Goal: Task Accomplishment & Management: Manage account settings

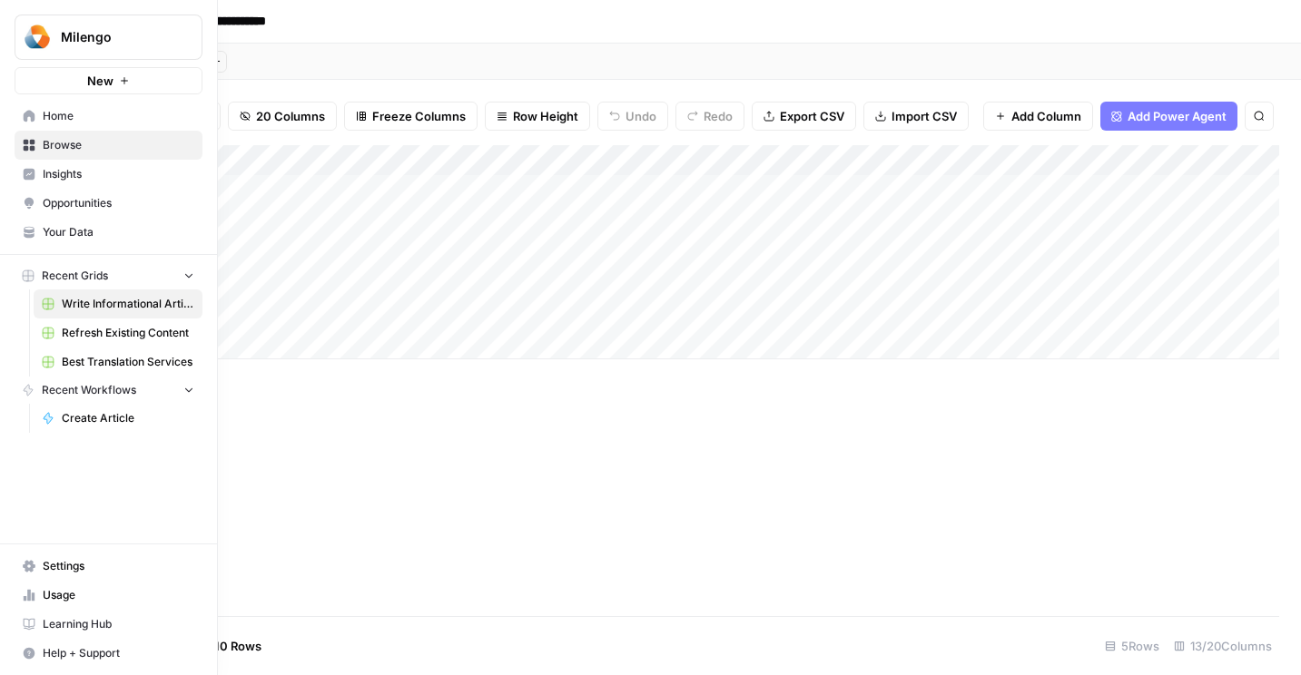
click at [57, 567] on span "Settings" at bounding box center [119, 566] width 152 height 16
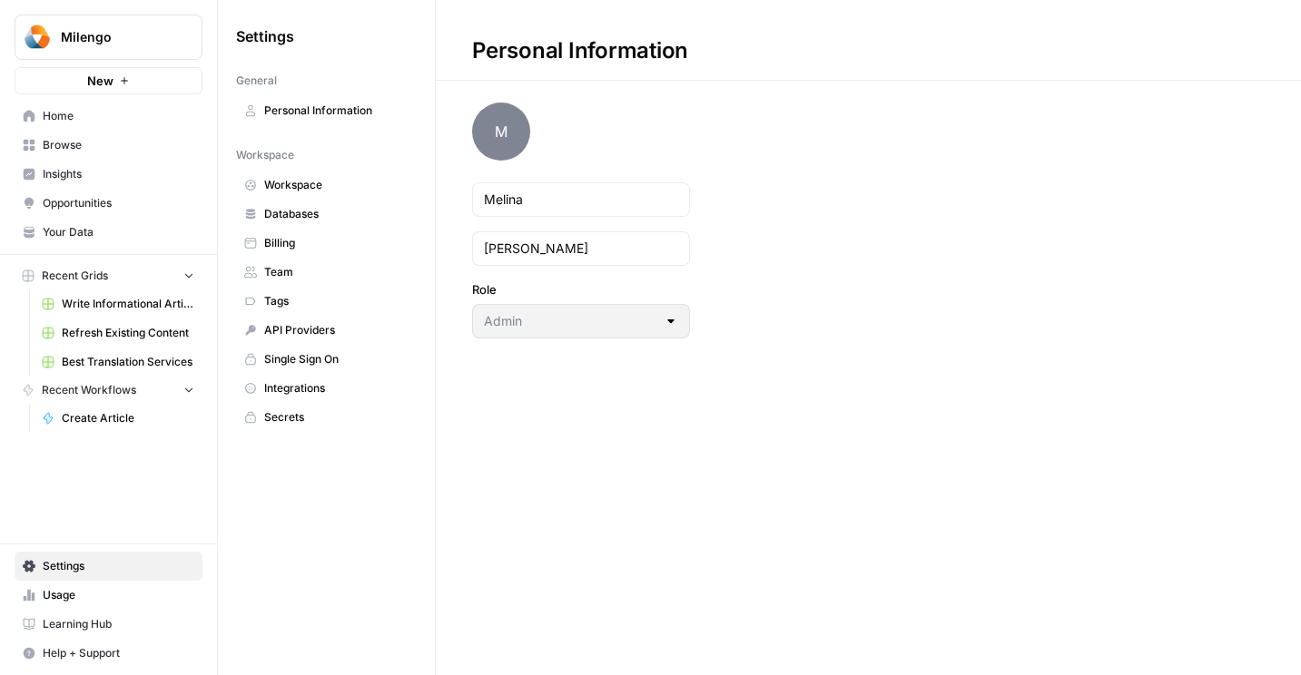
click at [50, 602] on span "Usage" at bounding box center [119, 595] width 152 height 16
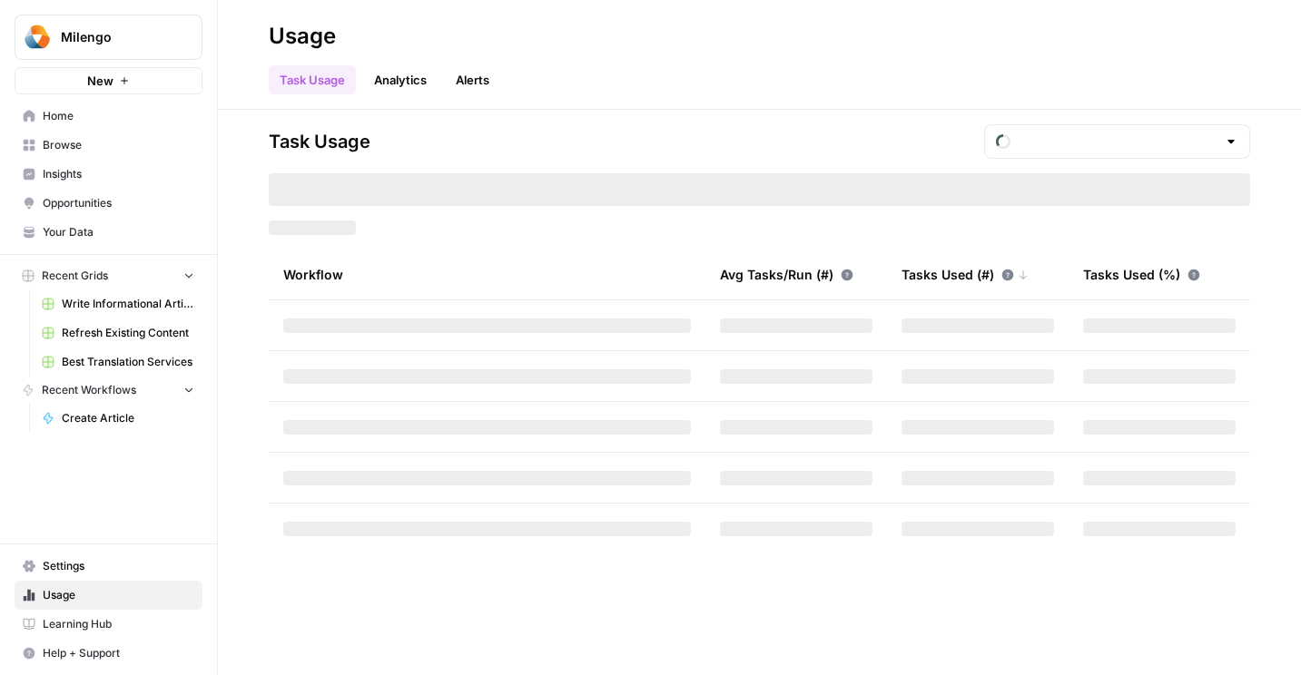
type input "October Tasks"
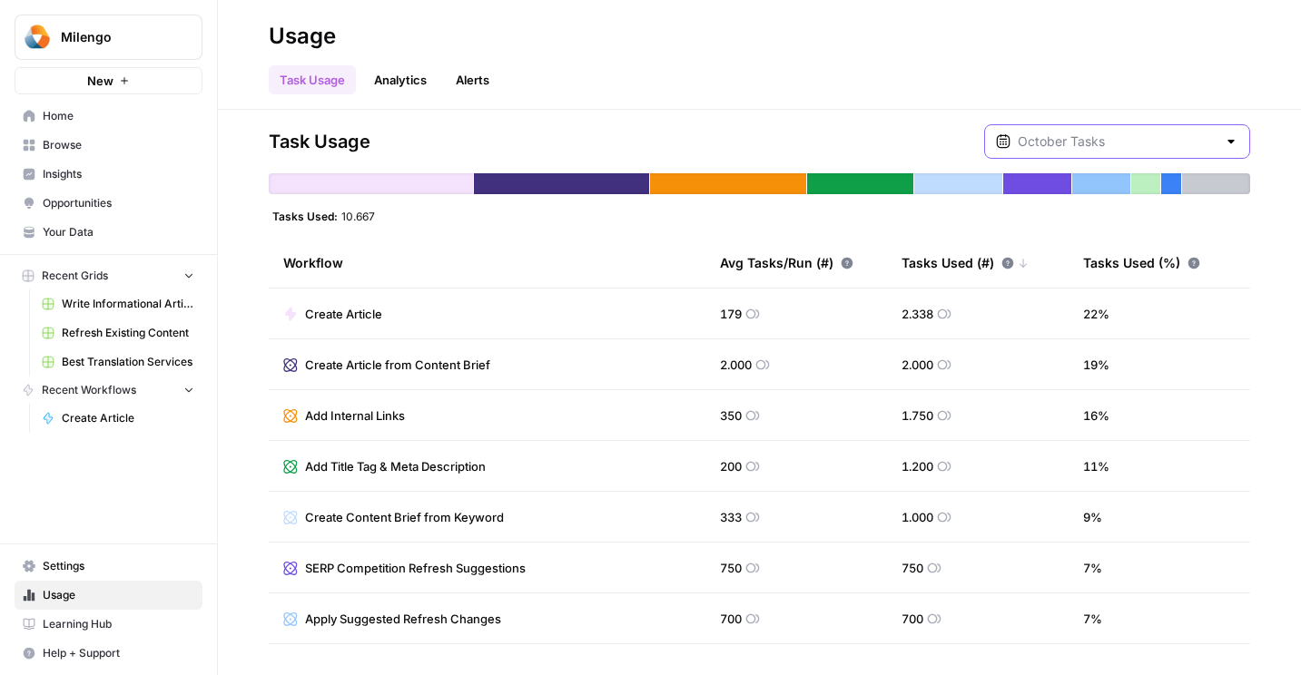
click at [1103, 138] on input "text" at bounding box center [1117, 142] width 199 height 18
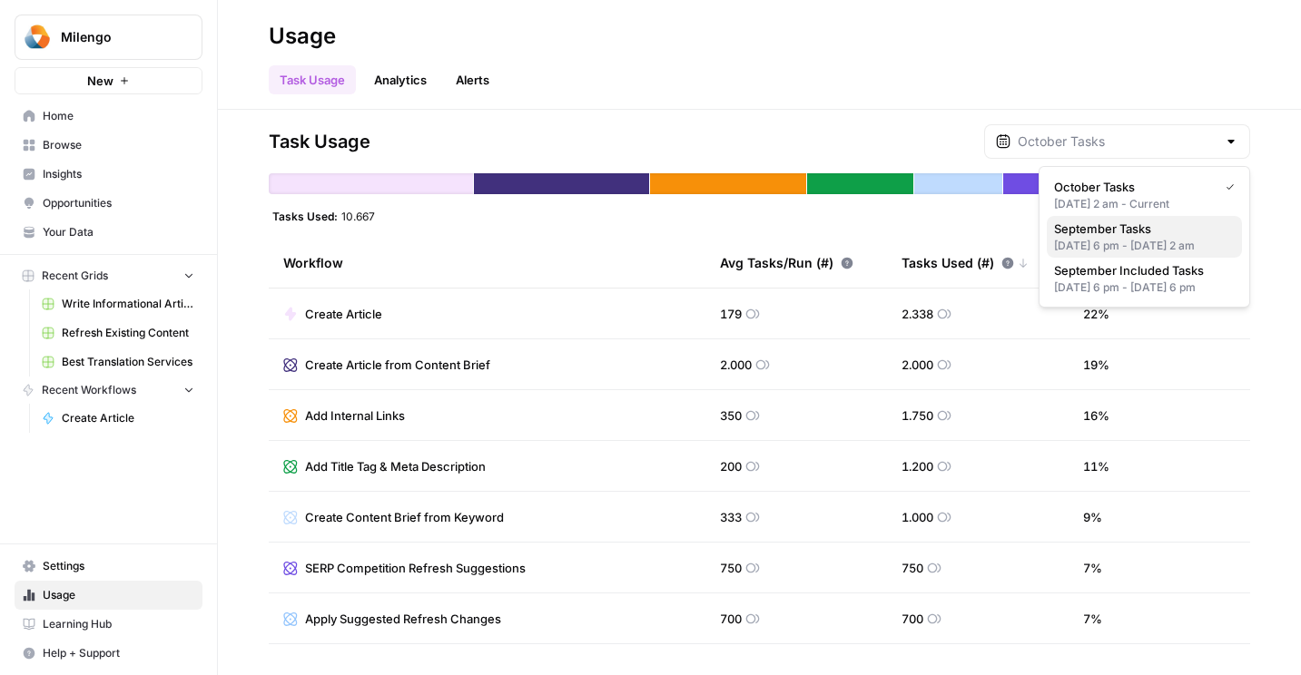
click at [1122, 234] on span "September Tasks" at bounding box center [1140, 229] width 173 height 18
type input "September Tasks"
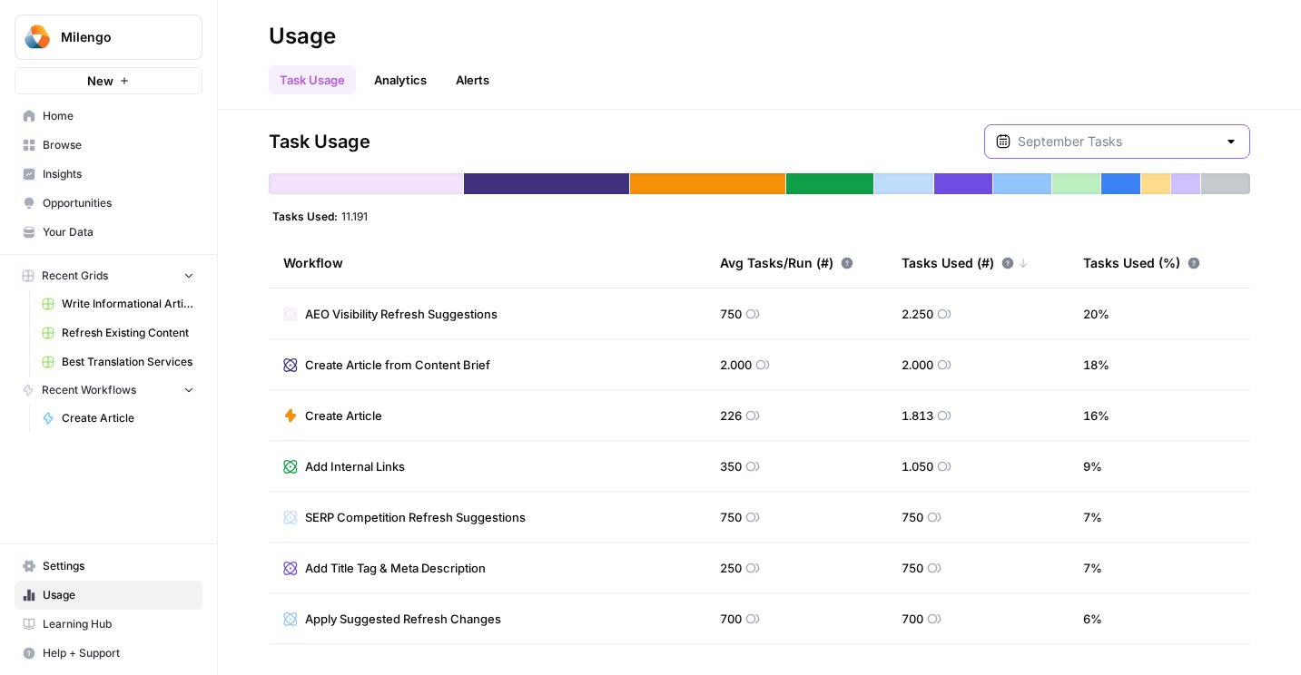
click at [1158, 138] on input "text" at bounding box center [1117, 142] width 199 height 18
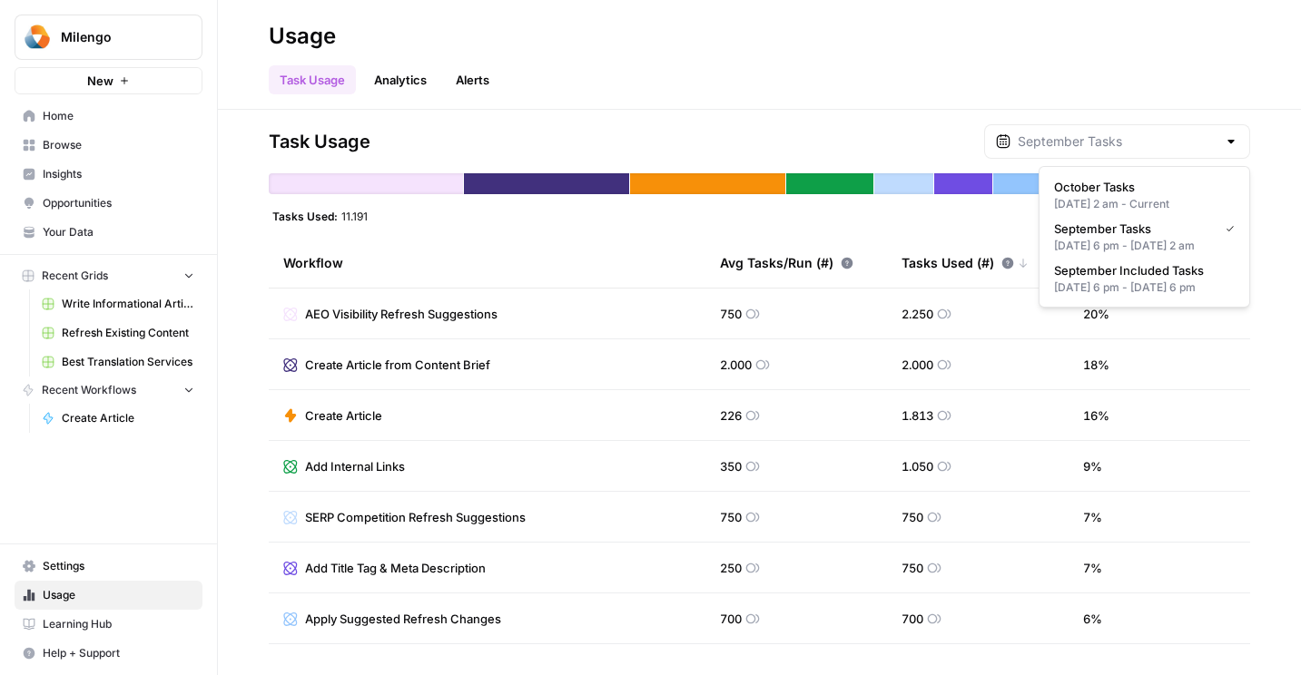
click at [73, 478] on div "Milengo New Home Browse Insights Opportunities Your Data Recent Grids Write Inf…" at bounding box center [108, 337] width 217 height 675
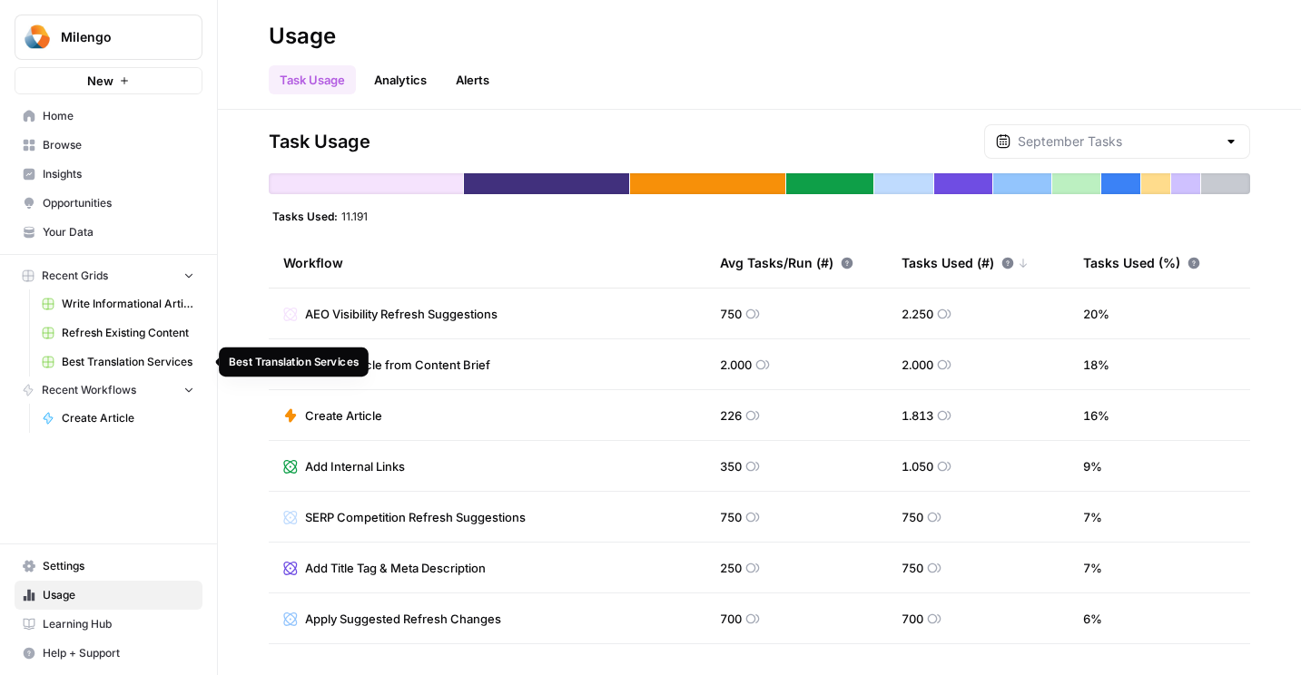
click at [107, 361] on span "Best Translation Services" at bounding box center [128, 362] width 133 height 16
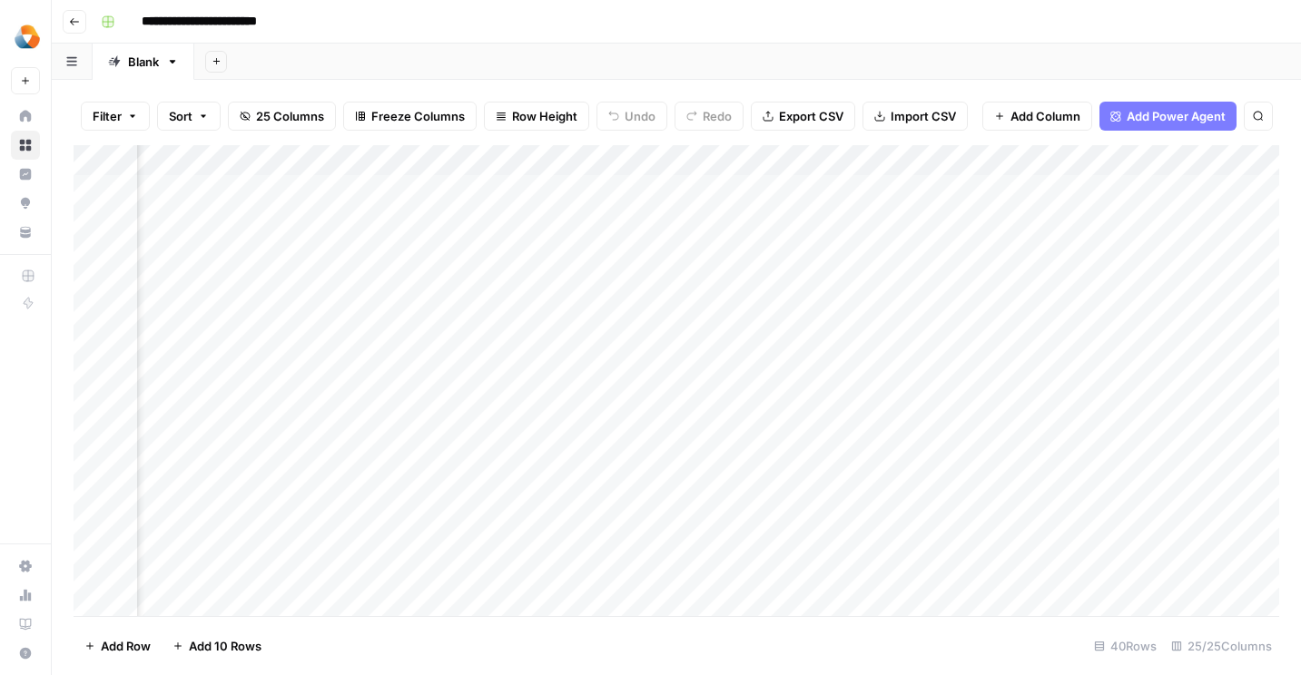
scroll to position [0, 3074]
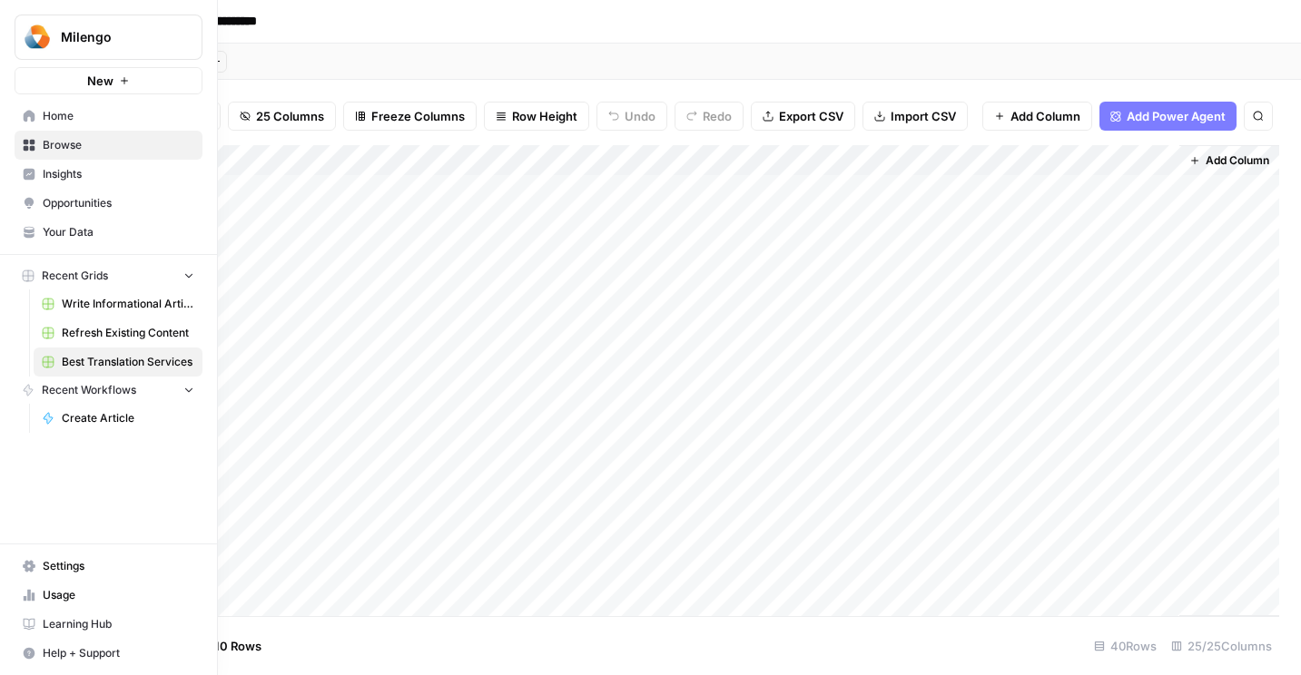
click at [24, 117] on icon at bounding box center [30, 116] width 12 height 12
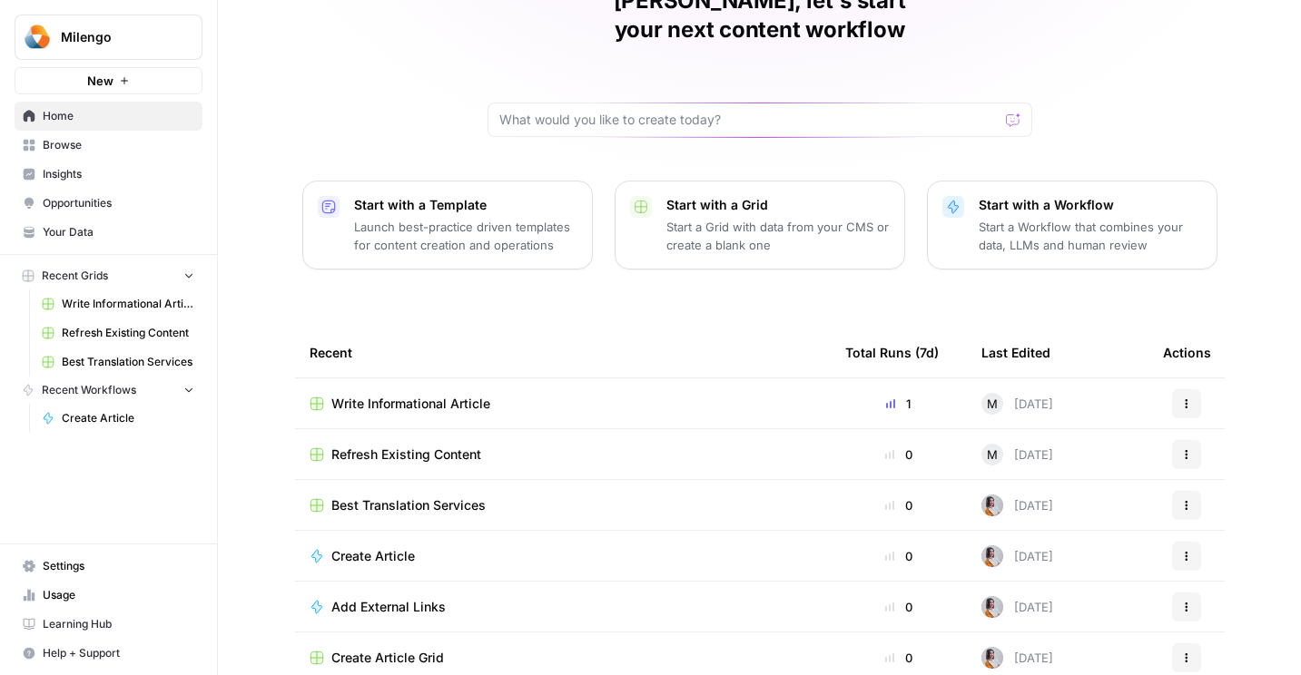
scroll to position [109, 0]
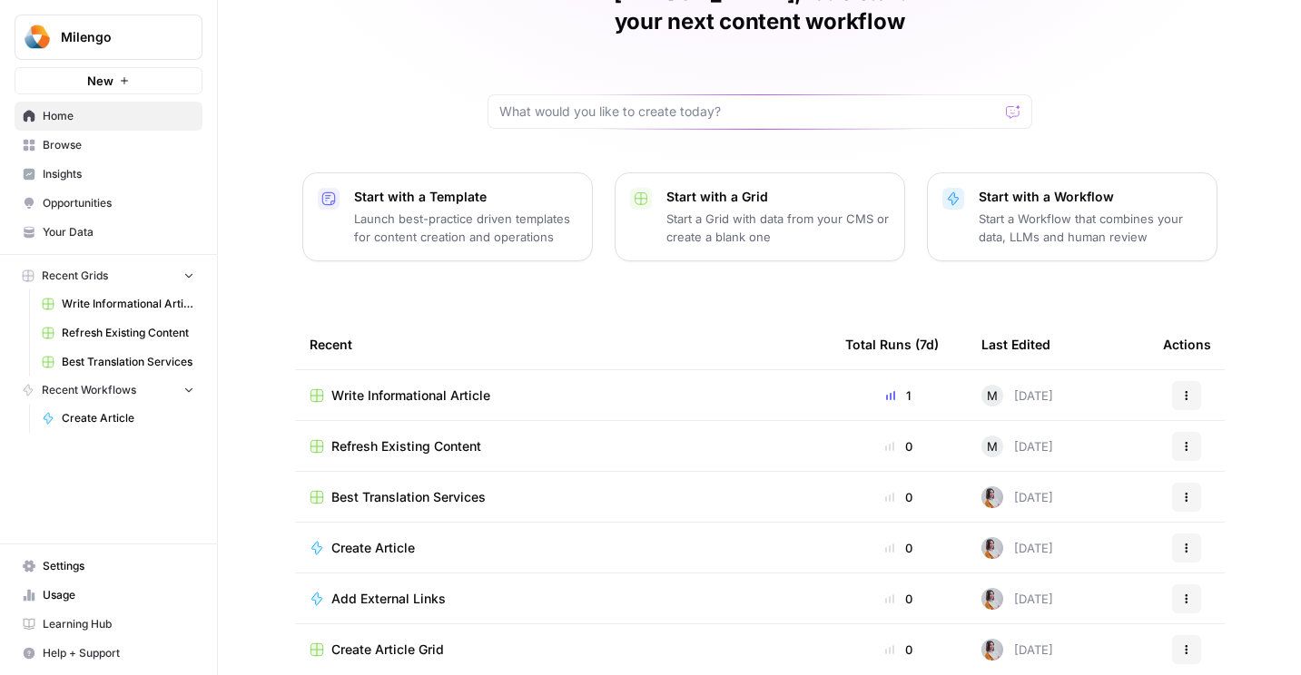
click at [142, 576] on link "Settings" at bounding box center [109, 566] width 188 height 29
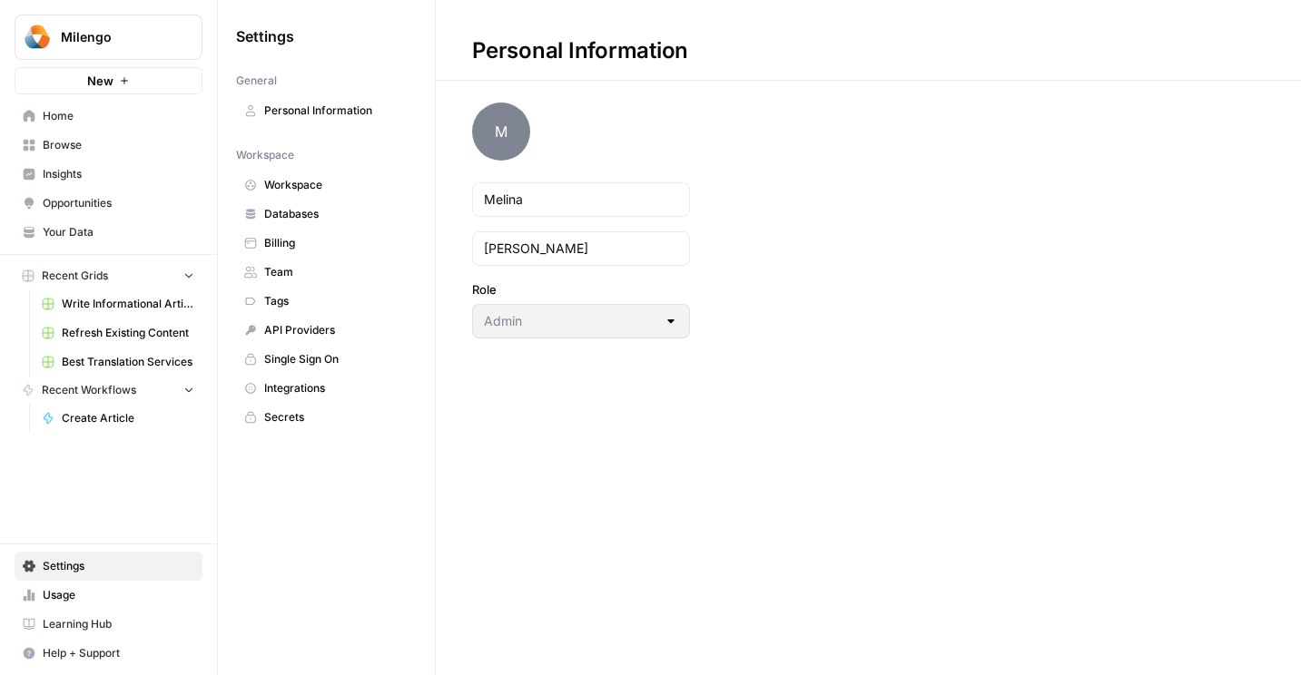
click at [281, 280] on span "Team" at bounding box center [336, 272] width 144 height 16
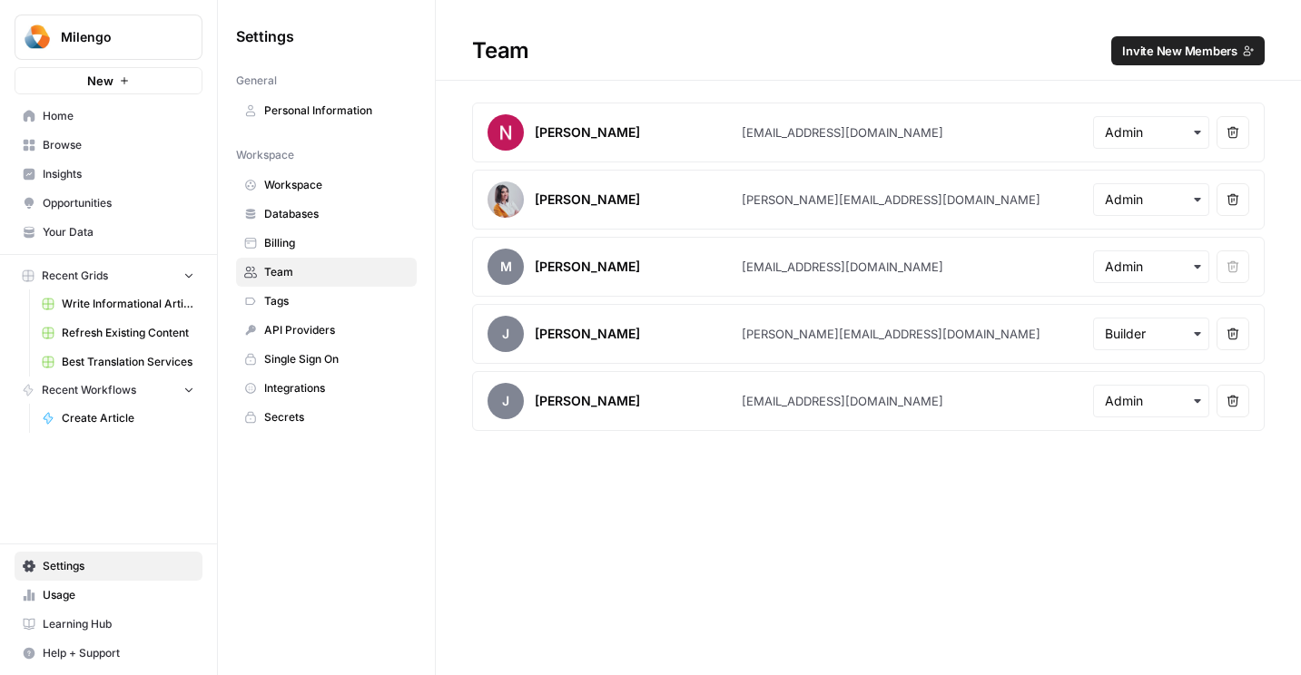
click at [1186, 54] on span "Invite New Members" at bounding box center [1179, 51] width 115 height 18
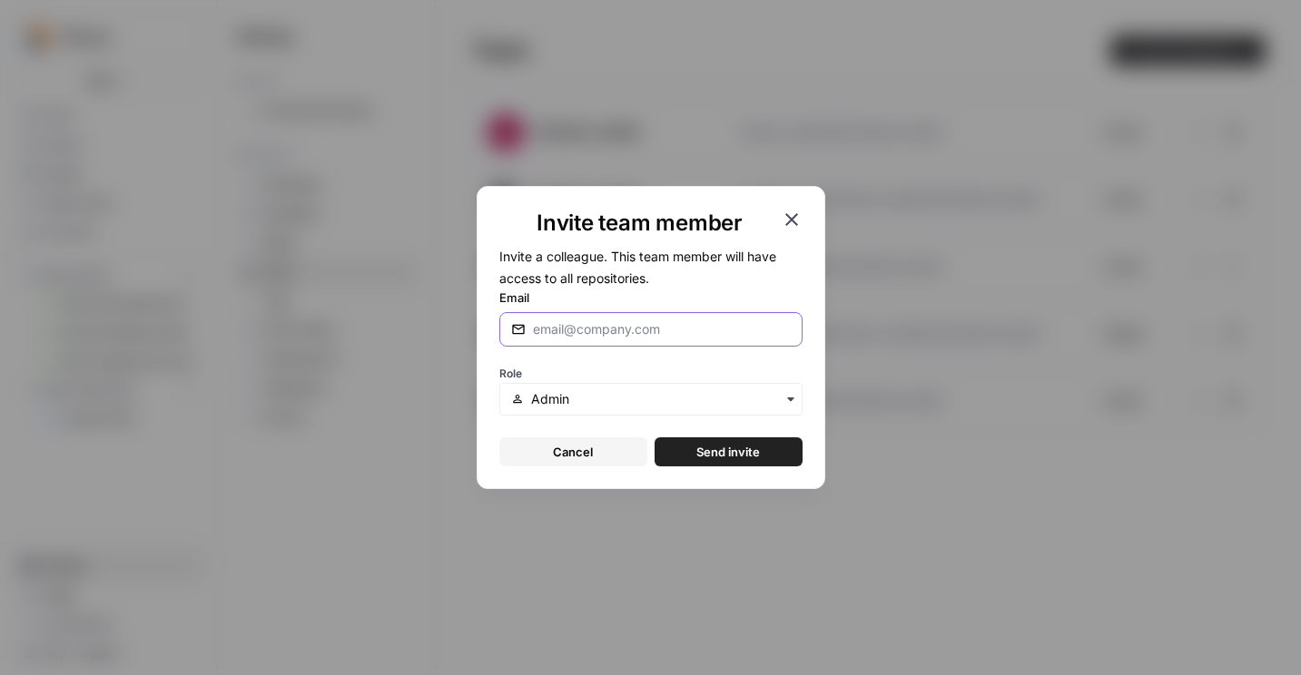
click at [681, 334] on input "Email" at bounding box center [662, 329] width 258 height 18
click at [702, 399] on input "text" at bounding box center [660, 399] width 259 height 18
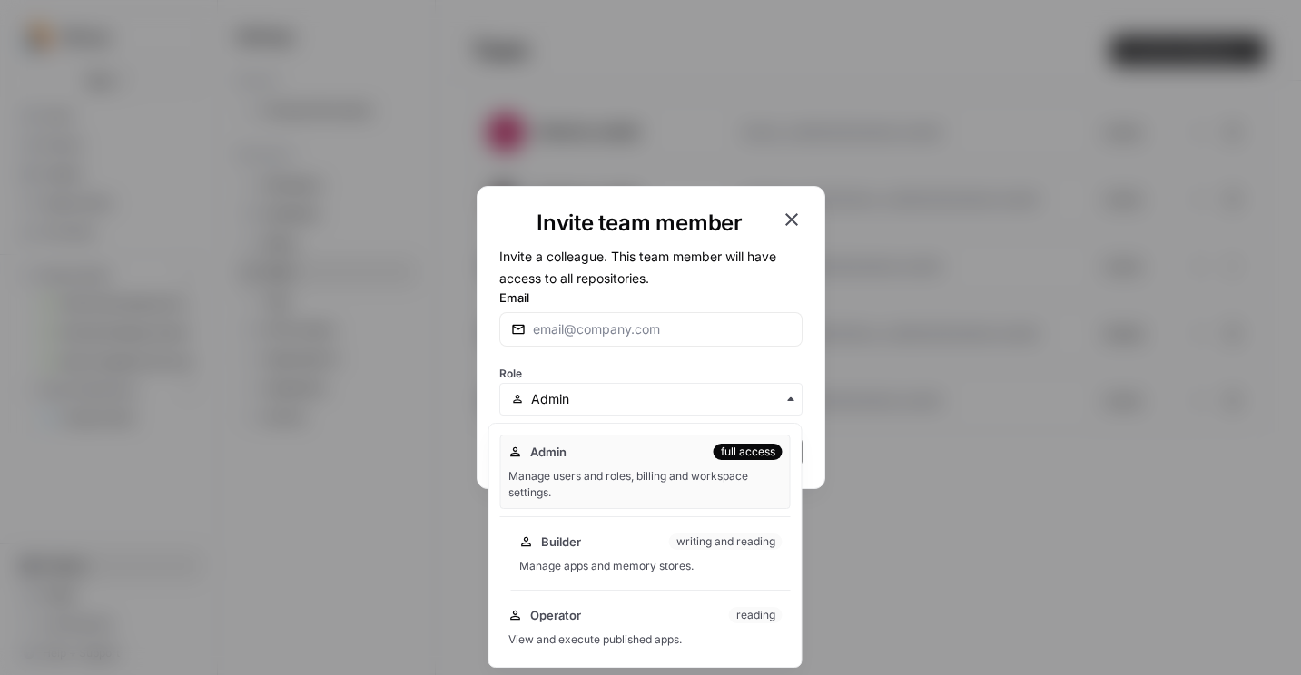
click at [646, 576] on div "Builder writing and reading Manage apps and memory stores." at bounding box center [651, 554] width 280 height 58
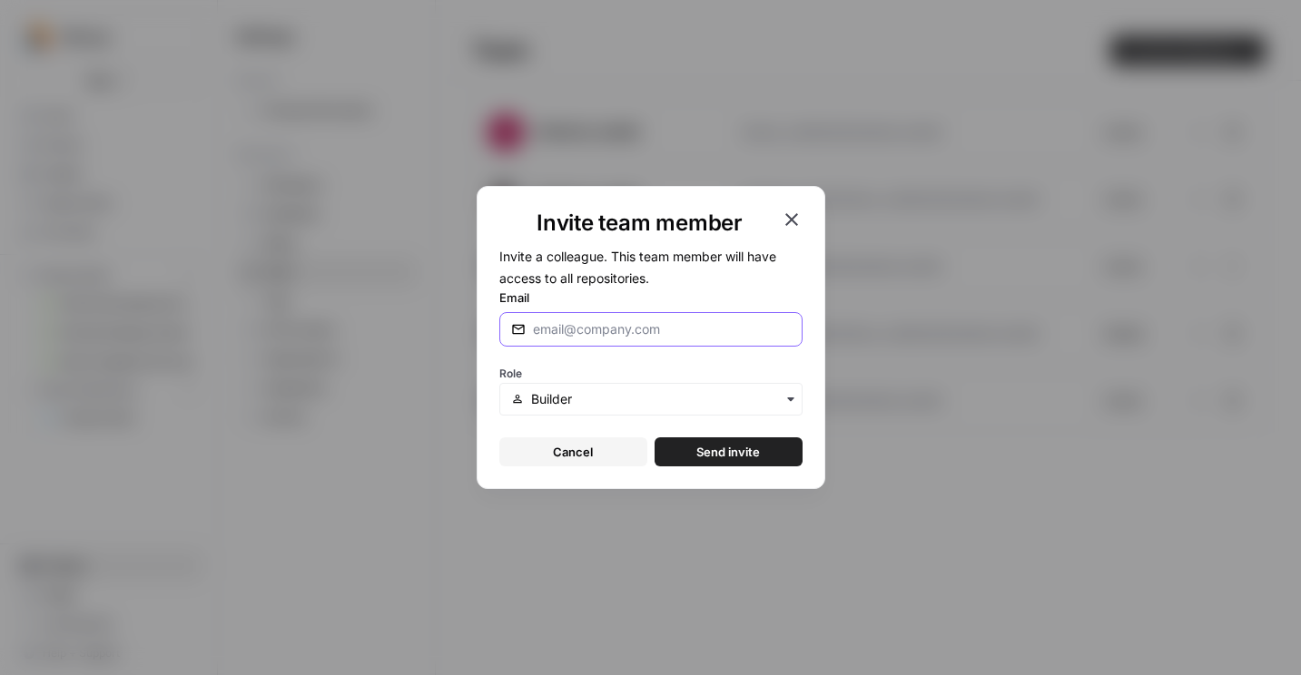
click at [685, 334] on input "Email" at bounding box center [662, 329] width 258 height 18
paste input "[PERSON_NAME][EMAIL_ADDRESS][DOMAIN_NAME]"
type input "[PERSON_NAME][EMAIL_ADDRESS][DOMAIN_NAME]"
click at [701, 444] on span "Send invite" at bounding box center [728, 452] width 64 height 18
